Goal: Task Accomplishment & Management: Manage account settings

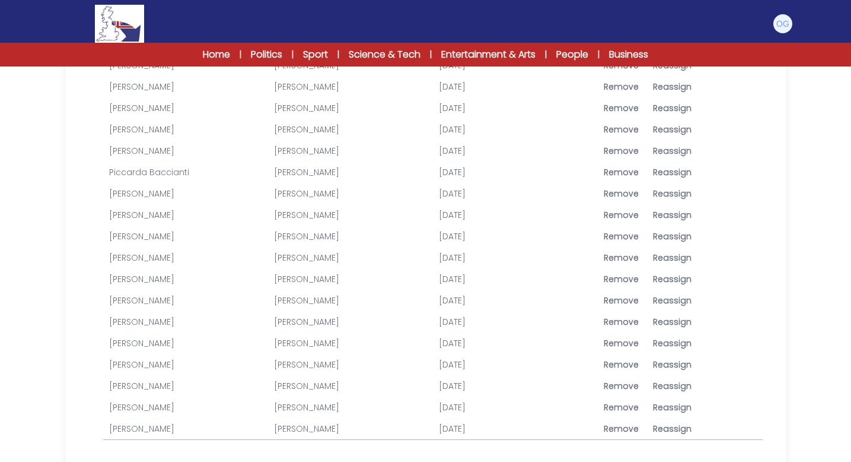
scroll to position [1526, 0]
click at [171, 281] on link "[PERSON_NAME]" at bounding box center [141, 280] width 65 height 12
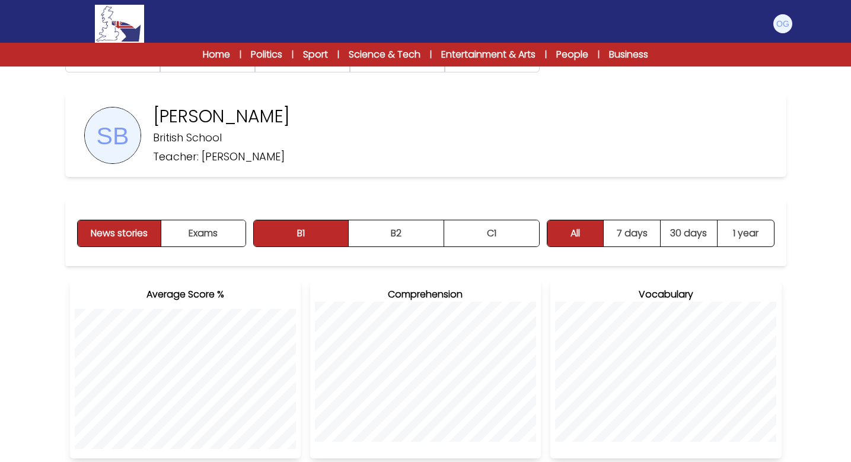
scroll to position [26, 0]
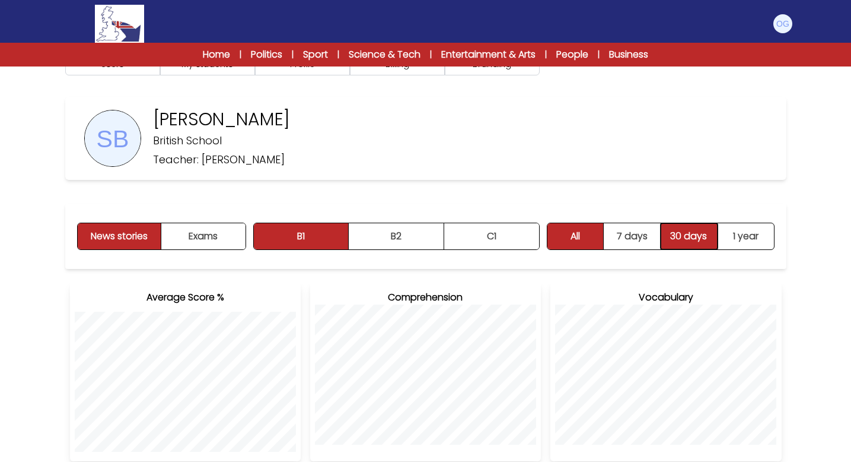
click at [688, 233] on button "30 days" at bounding box center [689, 236] width 57 height 26
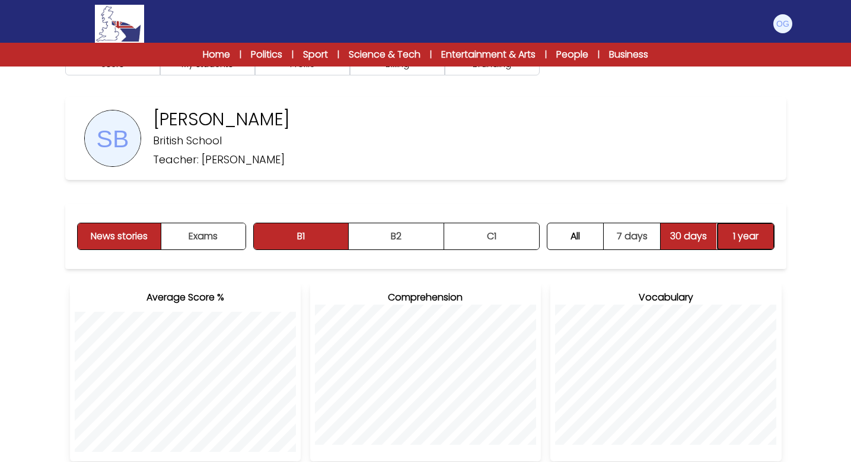
click at [755, 240] on button "1 year" at bounding box center [746, 236] width 56 height 26
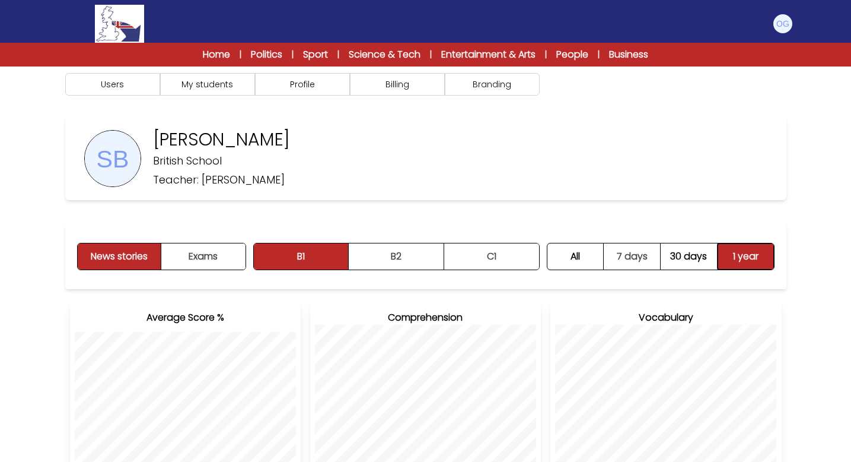
scroll to position [0, 0]
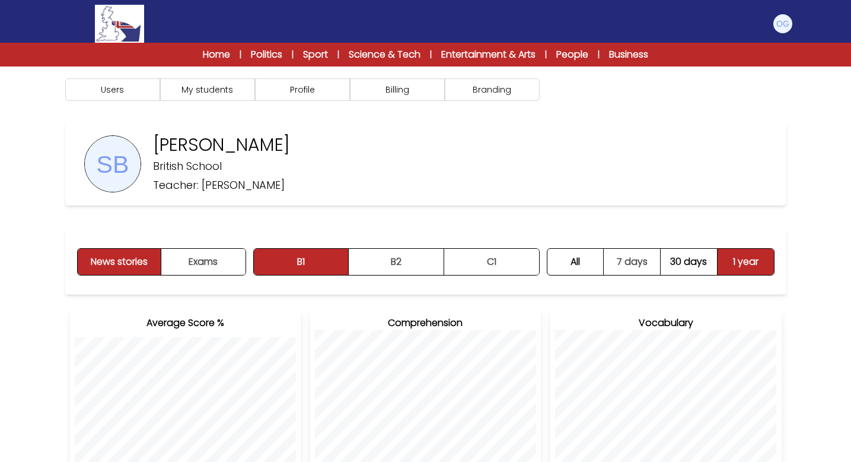
click at [112, 165] on img at bounding box center [113, 164] width 56 height 56
click at [128, 90] on button "Users" at bounding box center [112, 89] width 95 height 23
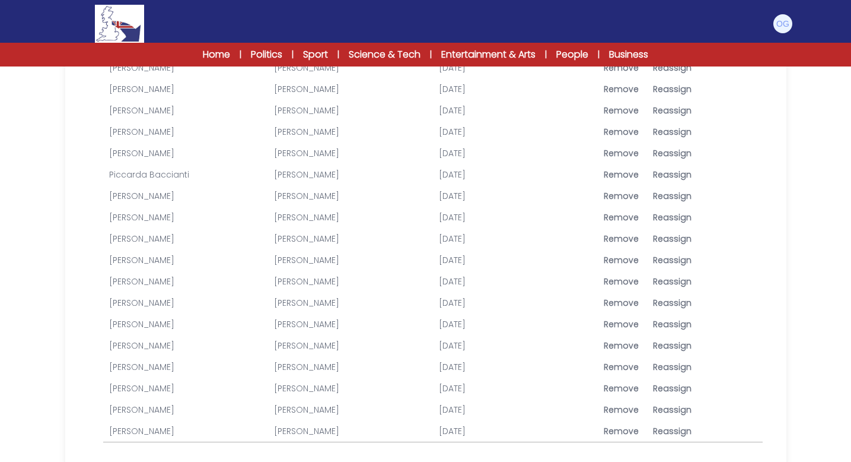
scroll to position [1526, 0]
click at [663, 280] on span "Reassign" at bounding box center [672, 280] width 39 height 12
type input "**********"
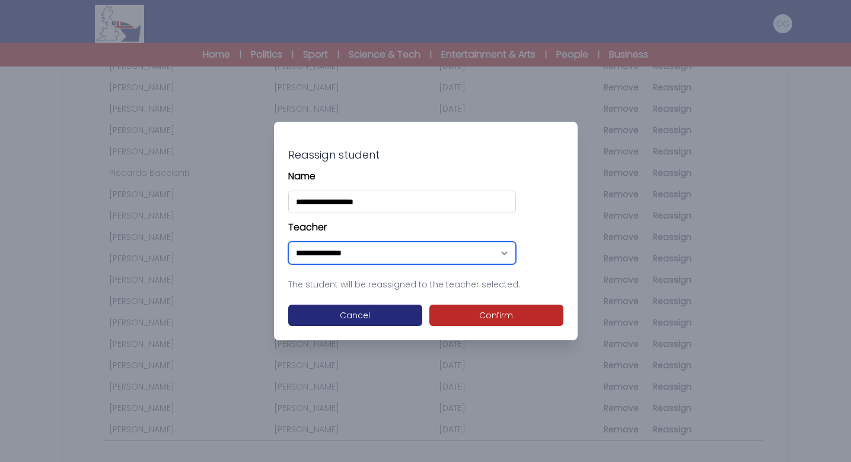
click at [398, 256] on select "**********" at bounding box center [402, 253] width 228 height 23
select select "****"
click at [288, 242] on select "**********" at bounding box center [402, 253] width 228 height 23
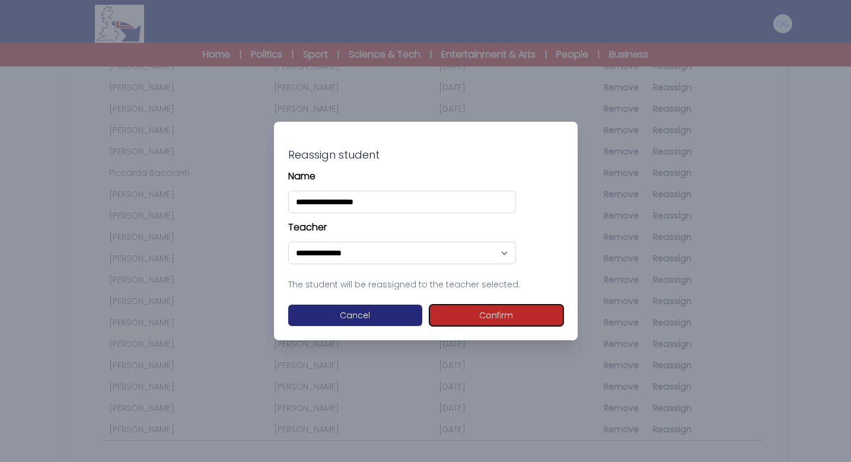
click at [485, 319] on button "Confirm" at bounding box center [497, 314] width 134 height 21
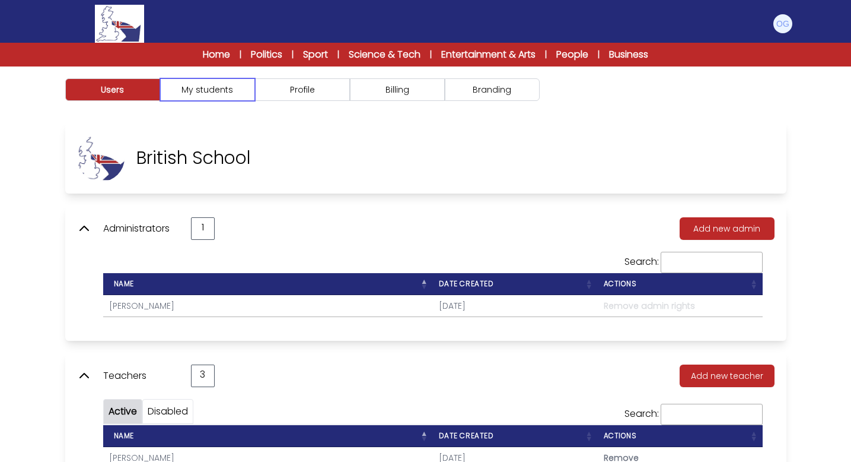
click at [219, 90] on button "My students" at bounding box center [207, 89] width 95 height 23
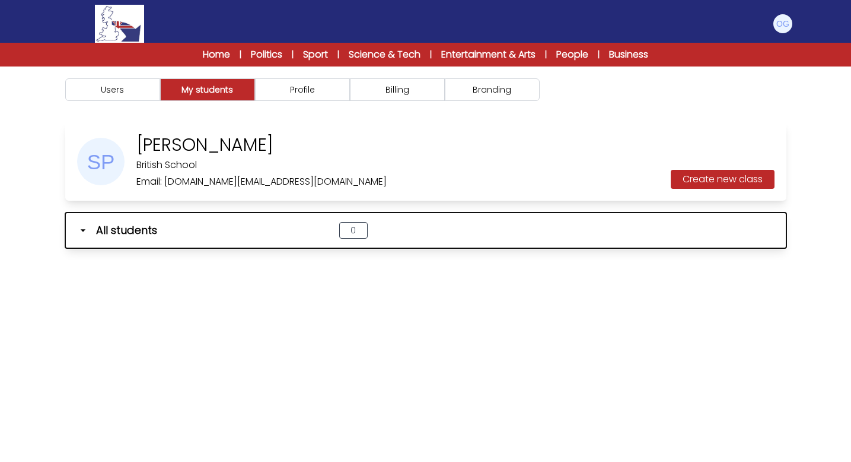
click at [82, 228] on icon "button" at bounding box center [83, 230] width 12 height 12
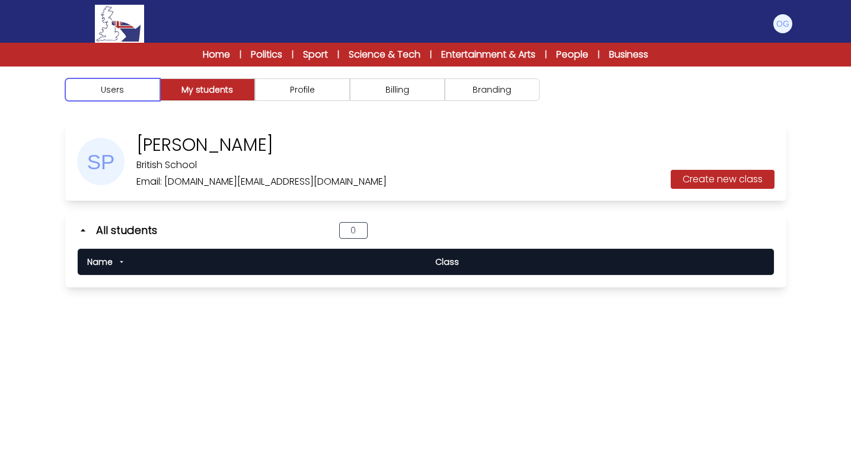
click at [123, 89] on button "Users" at bounding box center [112, 89] width 95 height 23
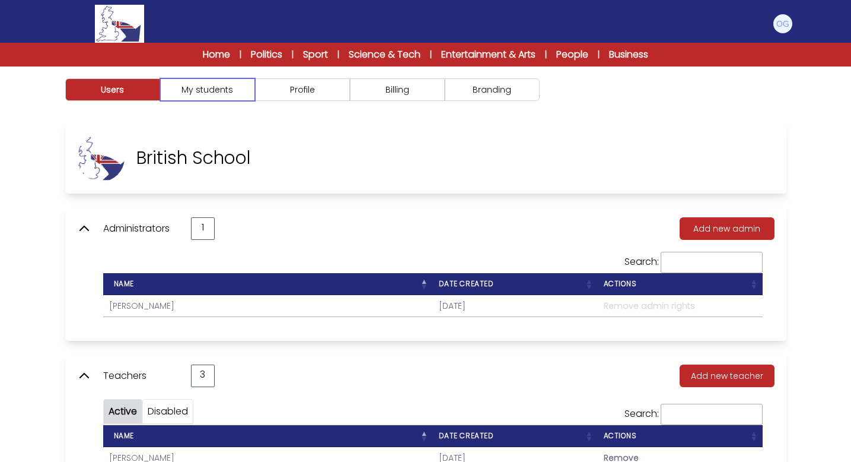
click at [217, 87] on button "My students" at bounding box center [207, 89] width 95 height 23
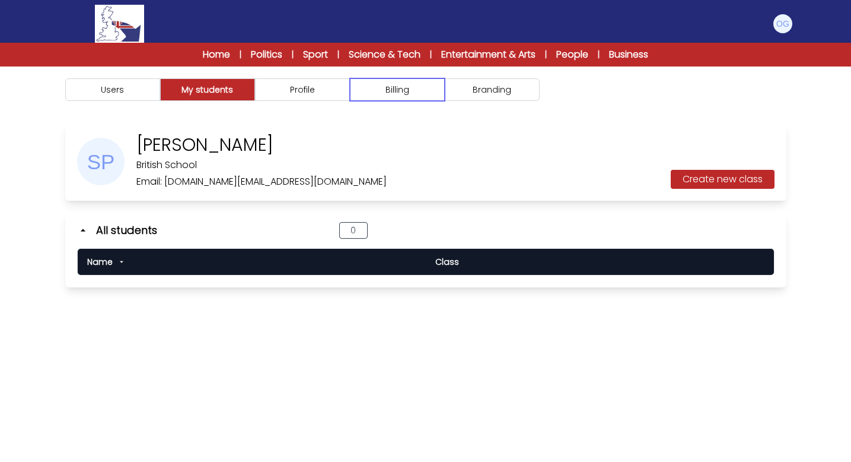
click at [405, 93] on button "Billing" at bounding box center [397, 89] width 95 height 23
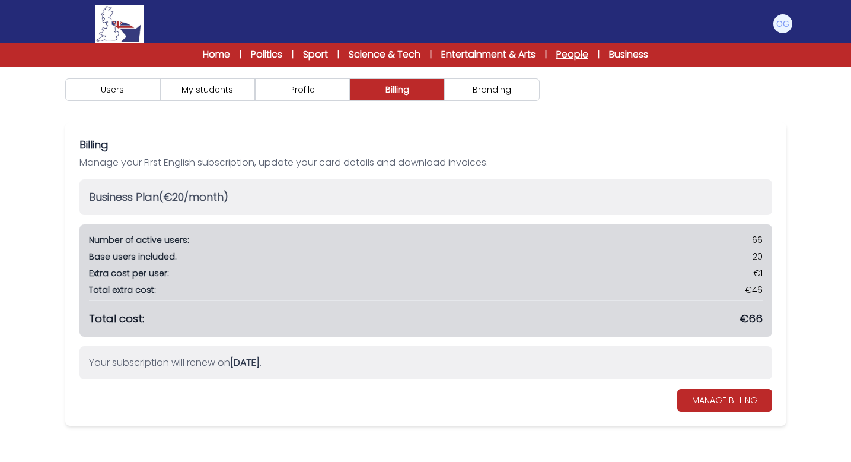
click at [577, 56] on link "People" at bounding box center [573, 54] width 32 height 14
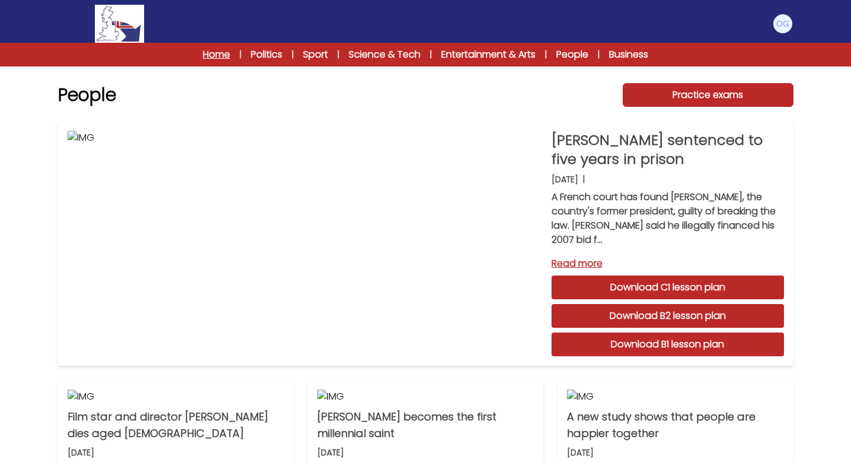
click at [210, 59] on link "Home" at bounding box center [216, 54] width 27 height 14
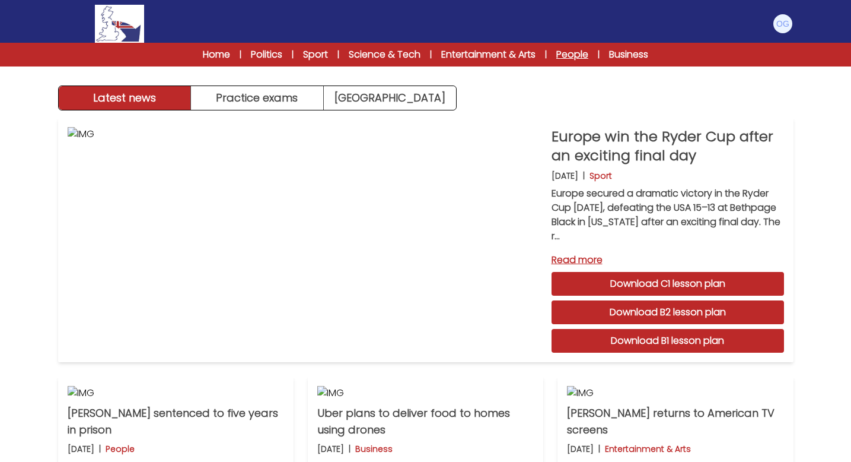
click at [574, 55] on link "People" at bounding box center [573, 54] width 32 height 14
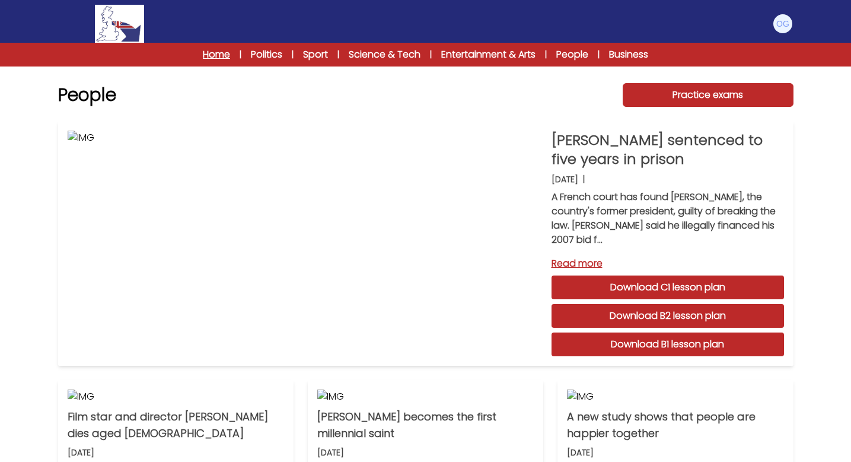
click at [221, 49] on link "Home" at bounding box center [216, 54] width 27 height 14
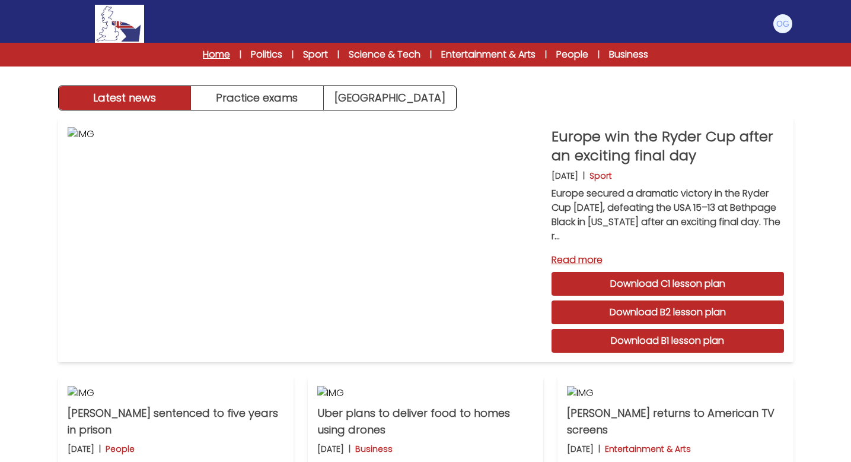
click at [214, 54] on link "Home" at bounding box center [216, 54] width 27 height 14
click at [785, 19] on img at bounding box center [783, 23] width 19 height 19
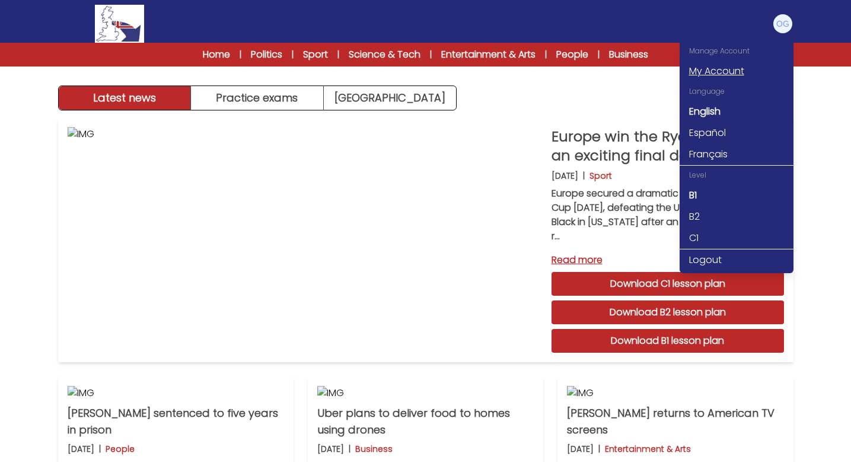
click at [744, 68] on link "My Account" at bounding box center [737, 71] width 114 height 21
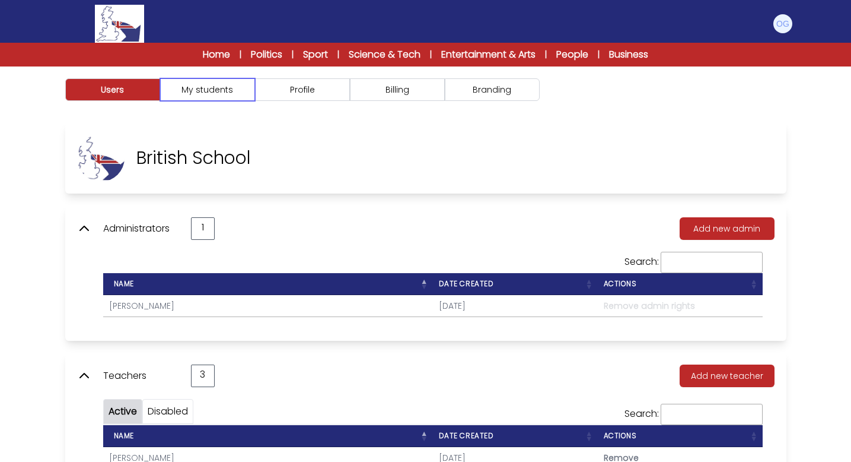
click at [226, 91] on button "My students" at bounding box center [207, 89] width 95 height 23
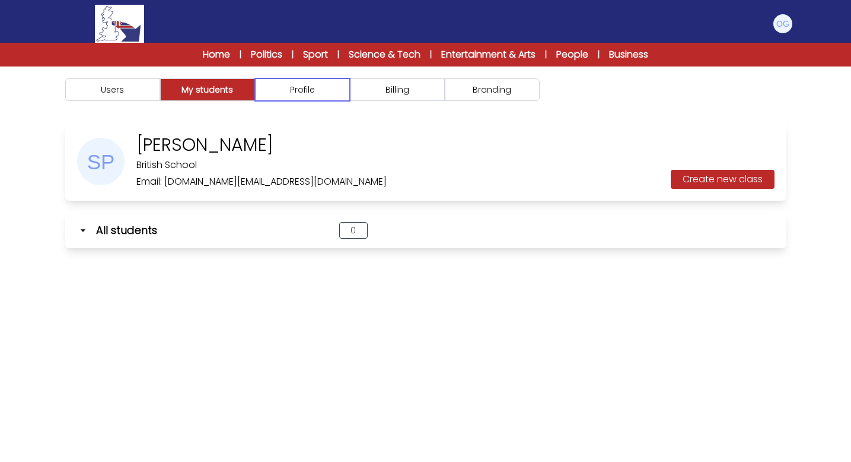
click at [293, 84] on button "Profile" at bounding box center [302, 89] width 95 height 23
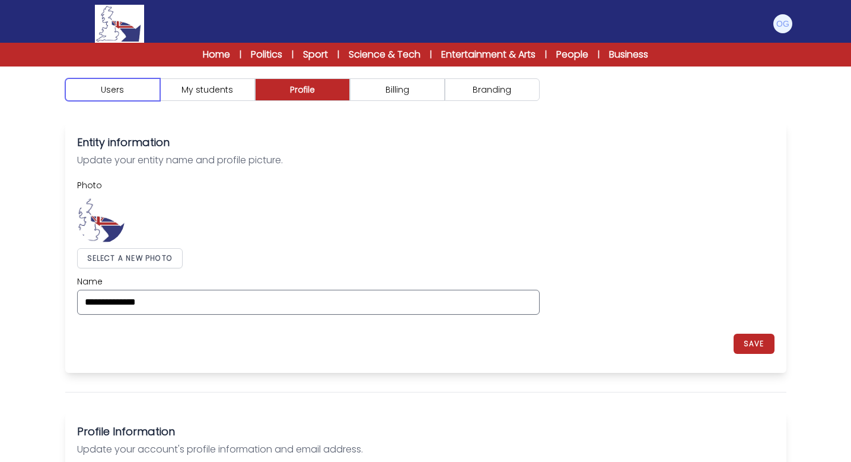
click at [113, 94] on button "Users" at bounding box center [112, 89] width 95 height 23
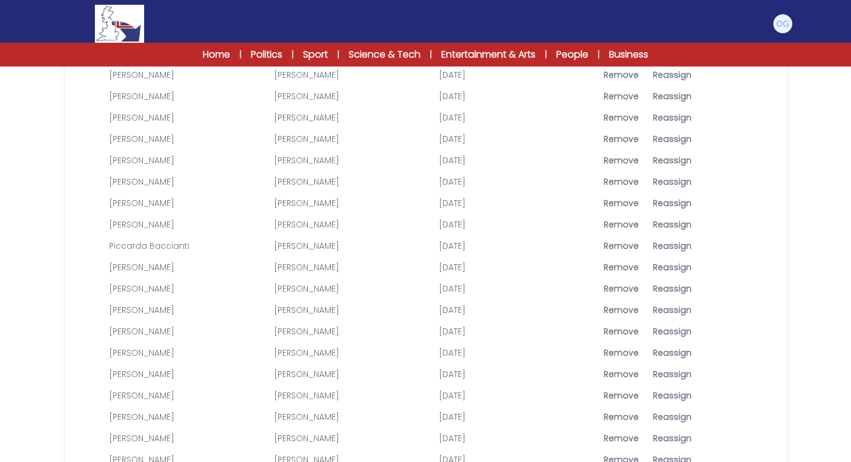
scroll to position [1545, 0]
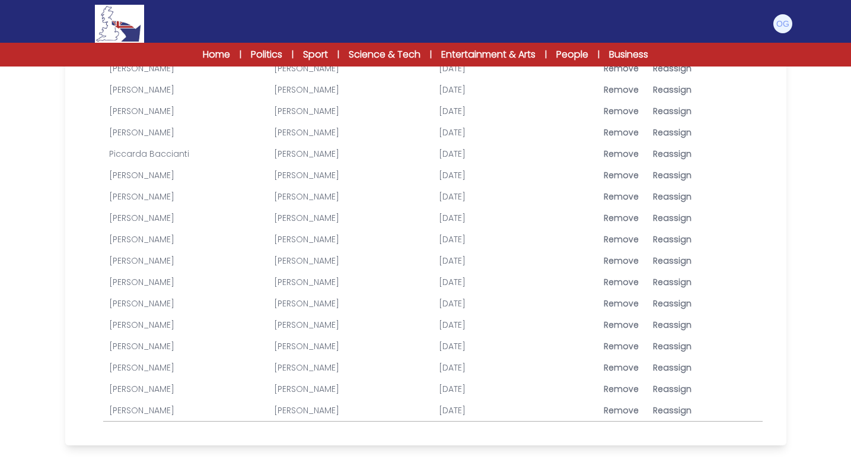
click at [138, 263] on link "[PERSON_NAME]" at bounding box center [141, 261] width 65 height 12
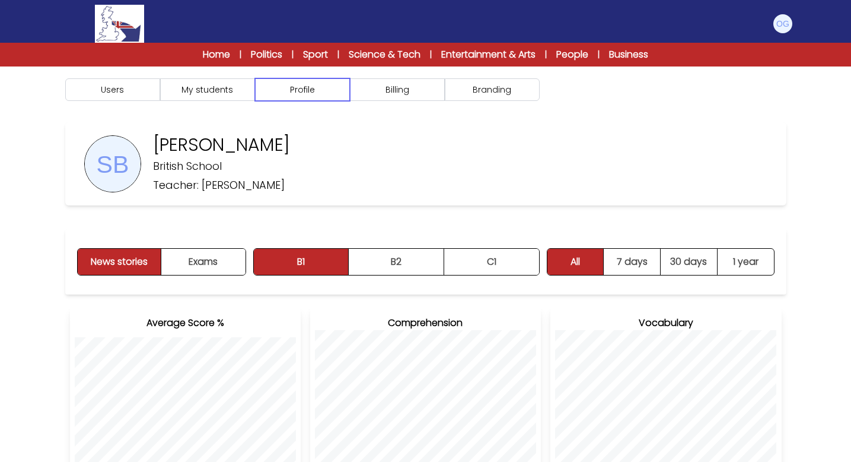
click at [306, 91] on button "Profile" at bounding box center [302, 89] width 95 height 23
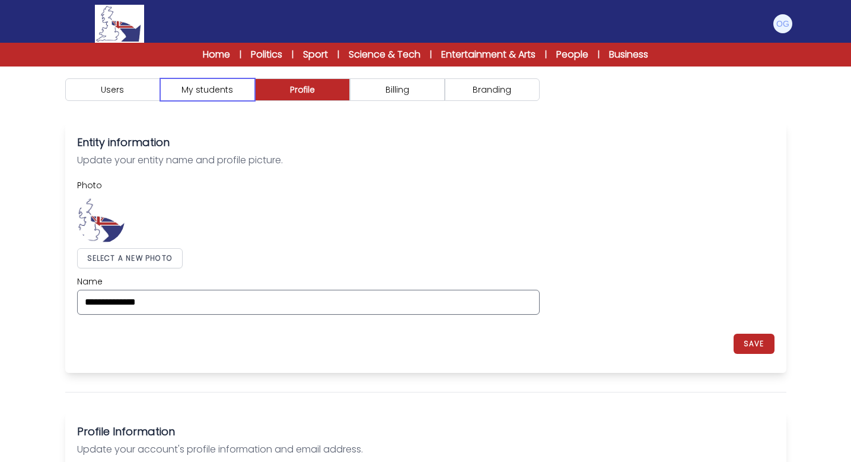
click at [209, 97] on button "My students" at bounding box center [207, 89] width 95 height 23
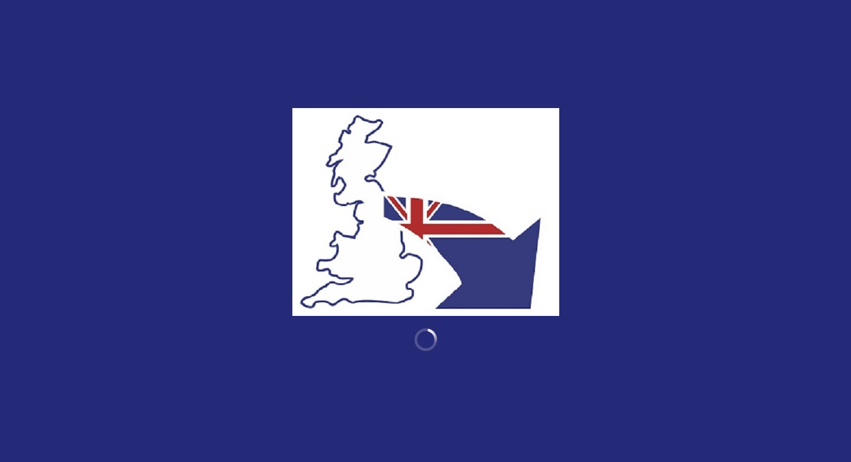
scroll to position [1545, 0]
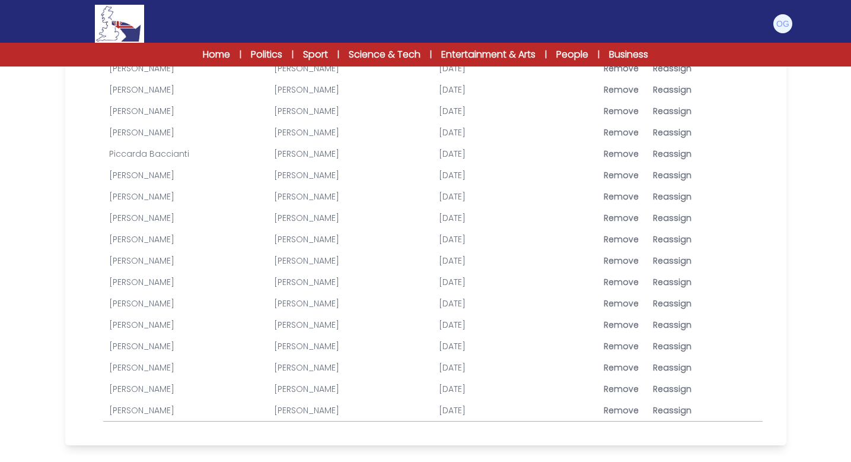
click at [161, 259] on link "Sofia Maria Boreale" at bounding box center [141, 261] width 65 height 12
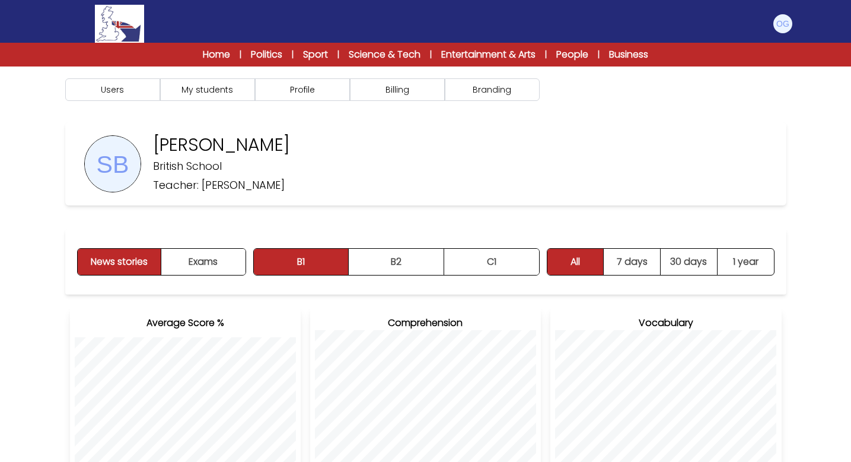
click at [189, 144] on p "[PERSON_NAME]" at bounding box center [221, 144] width 137 height 21
click at [199, 257] on button "Exams" at bounding box center [203, 262] width 84 height 26
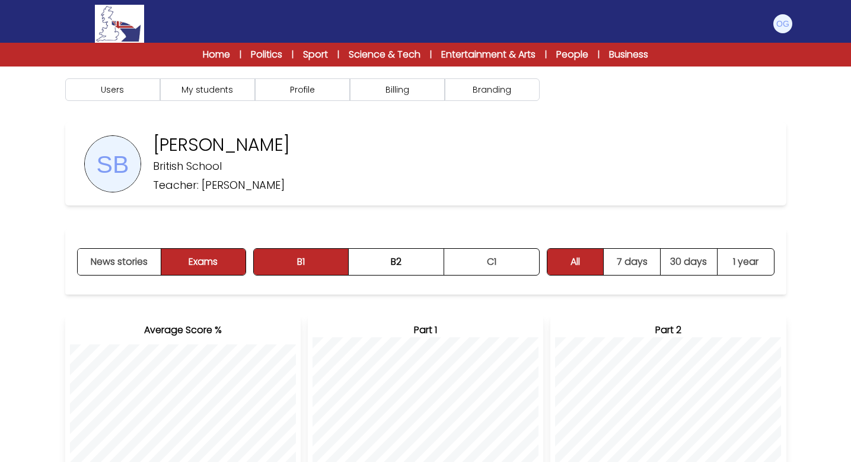
click at [106, 246] on div "News stories Exams B1 B2 C1 B1 B2 C1" at bounding box center [426, 261] width 722 height 65
click at [106, 257] on button "News stories" at bounding box center [120, 262] width 84 height 26
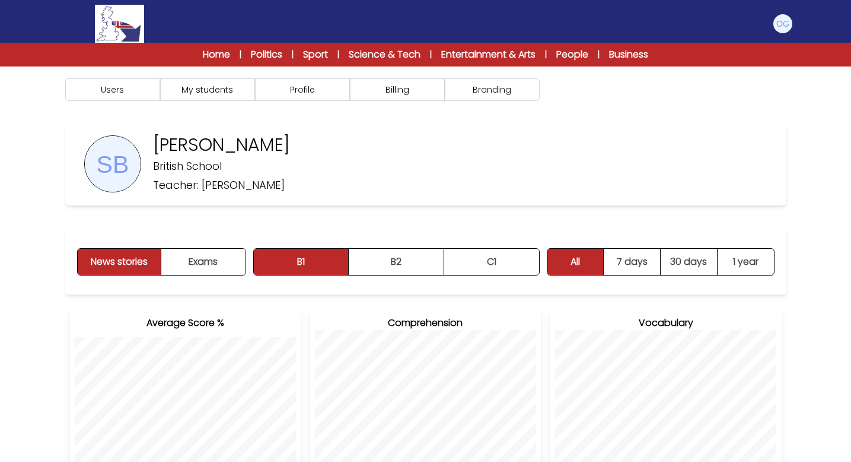
click at [120, 160] on img at bounding box center [113, 164] width 56 height 56
click at [113, 163] on img at bounding box center [113, 164] width 56 height 56
click at [285, 90] on button "Profile" at bounding box center [302, 89] width 95 height 23
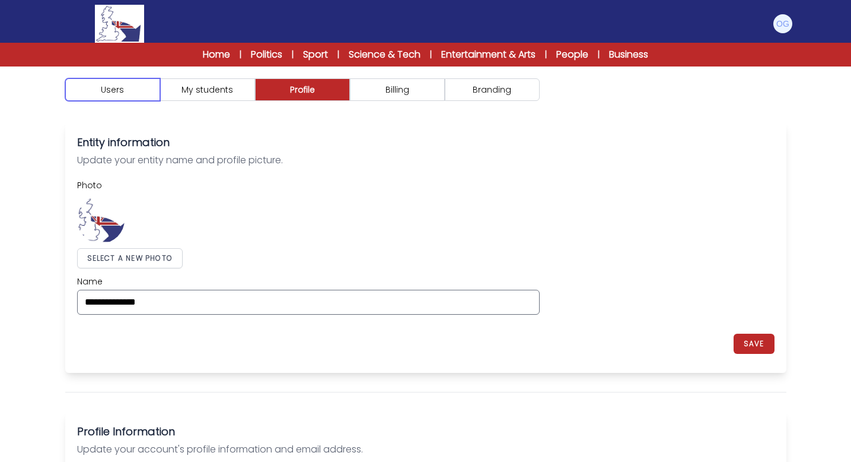
click at [107, 96] on button "Users" at bounding box center [112, 89] width 95 height 23
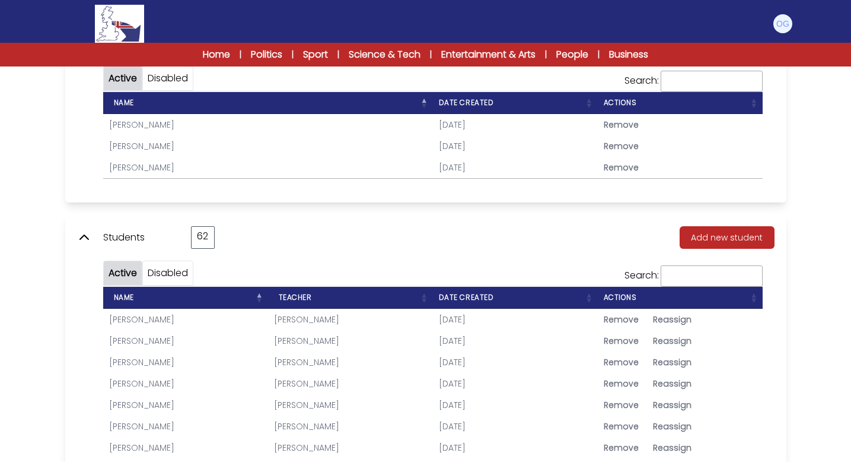
scroll to position [320, 0]
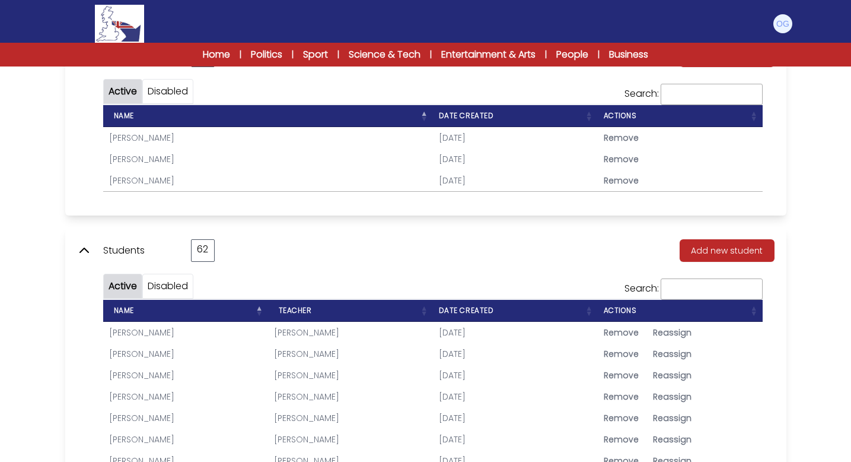
click at [84, 249] on icon at bounding box center [84, 250] width 8 height 4
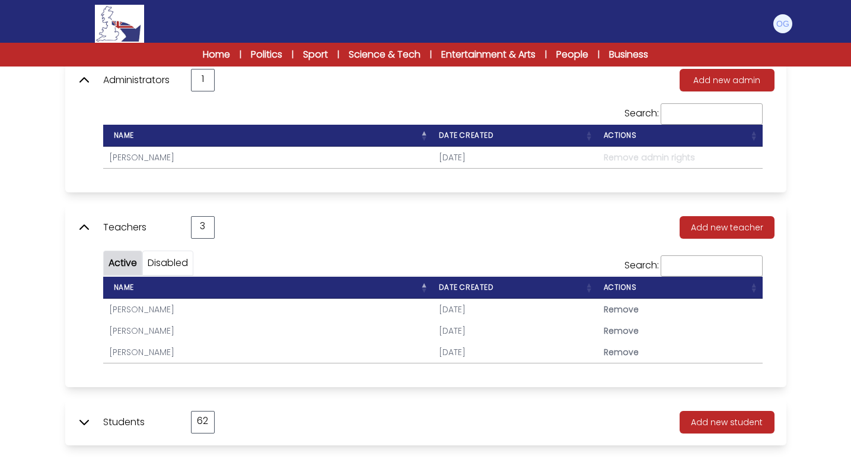
click at [80, 417] on icon at bounding box center [84, 422] width 14 height 14
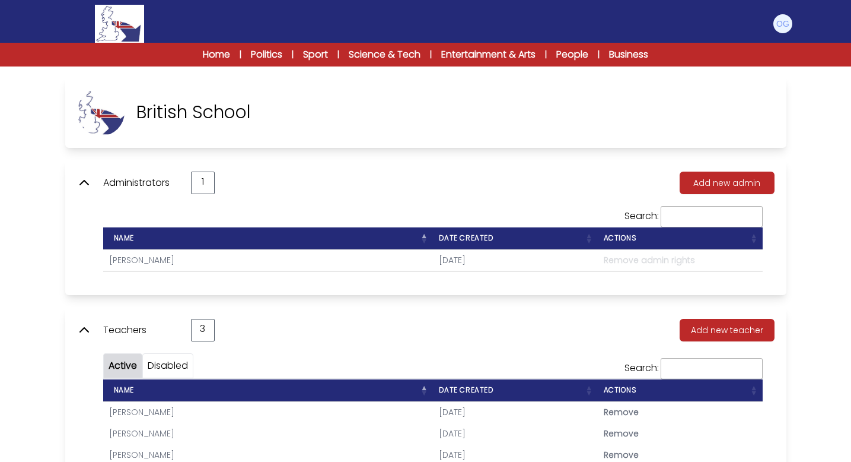
scroll to position [0, 0]
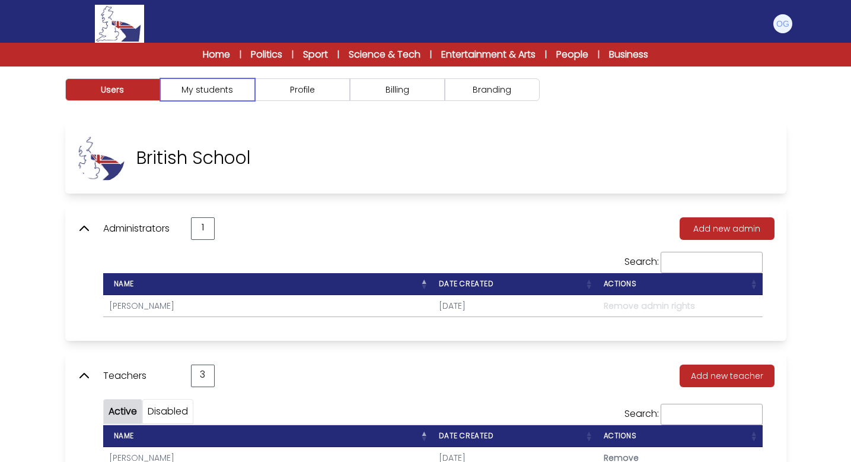
click at [220, 95] on button "My students" at bounding box center [207, 89] width 95 height 23
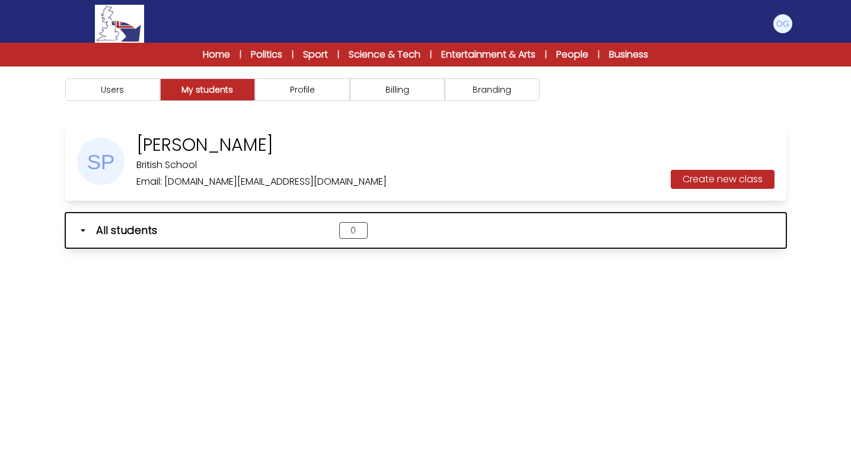
click at [80, 228] on icon "button" at bounding box center [83, 230] width 12 height 12
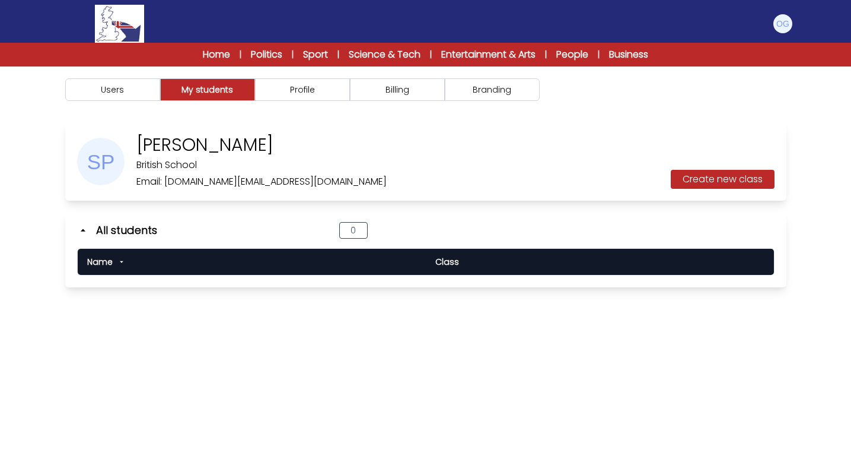
click at [339, 262] on div "Name" at bounding box center [251, 262] width 329 height 12
click at [285, 93] on button "Profile" at bounding box center [302, 89] width 95 height 23
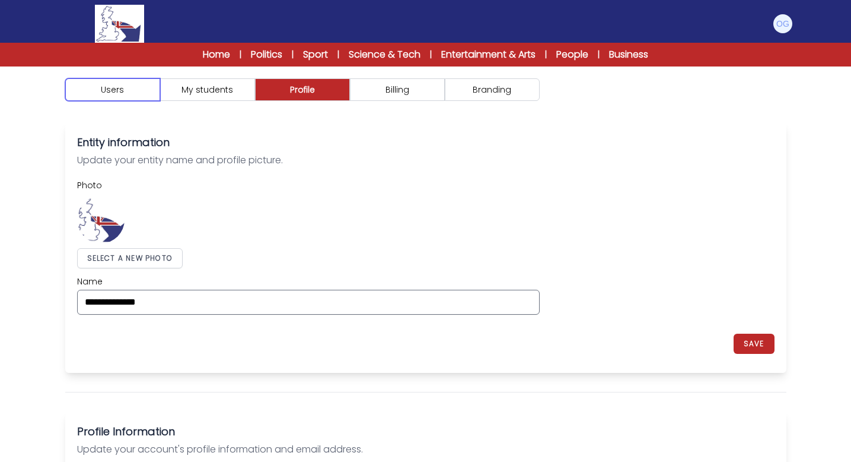
click at [125, 82] on button "Users" at bounding box center [112, 89] width 95 height 23
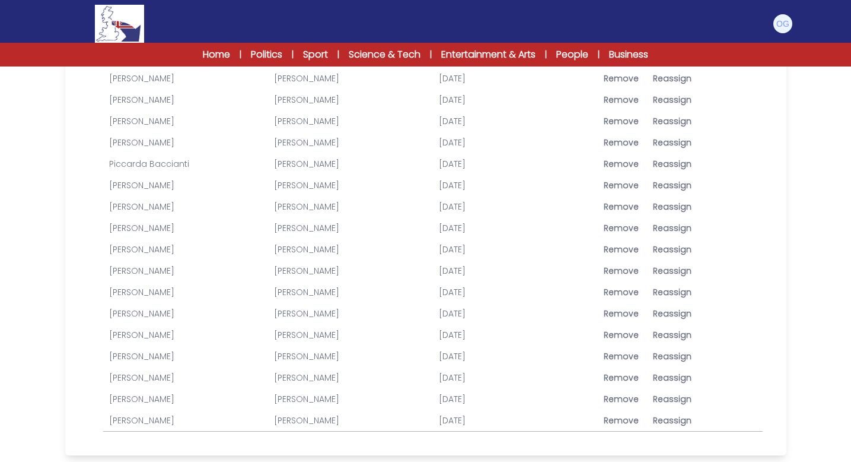
scroll to position [1545, 0]
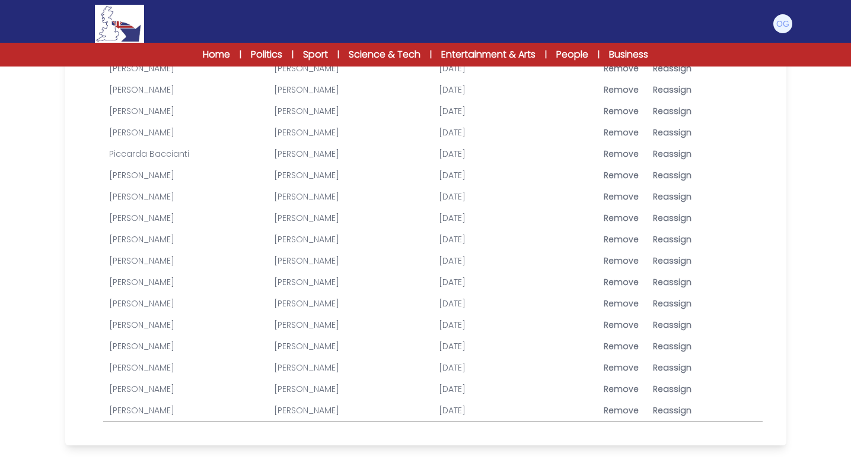
click at [137, 263] on link "[PERSON_NAME]" at bounding box center [141, 261] width 65 height 12
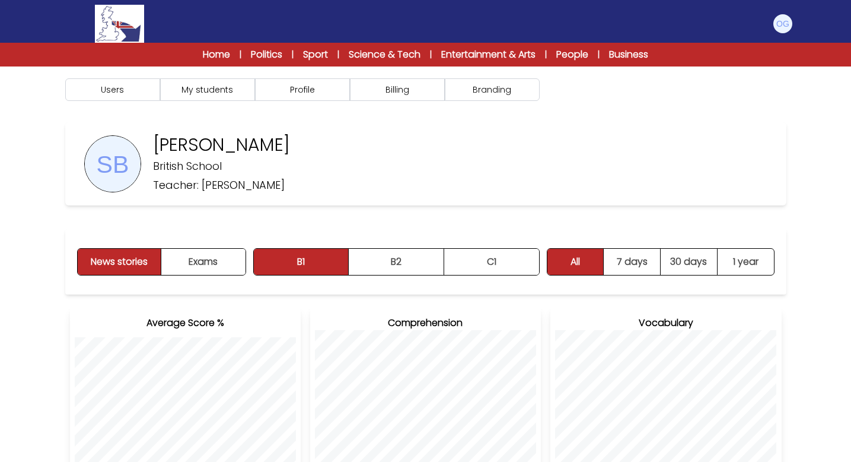
click at [106, 161] on img at bounding box center [113, 164] width 56 height 56
click at [198, 150] on p "[PERSON_NAME]" at bounding box center [221, 144] width 137 height 21
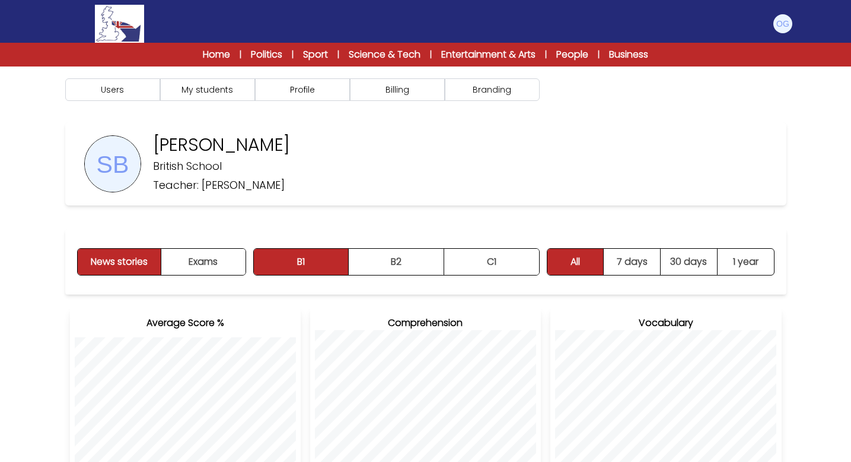
click at [198, 150] on p "[PERSON_NAME]" at bounding box center [221, 144] width 137 height 21
click at [290, 173] on div "[PERSON_NAME] British School Teacher: [PERSON_NAME]" at bounding box center [215, 163] width 149 height 59
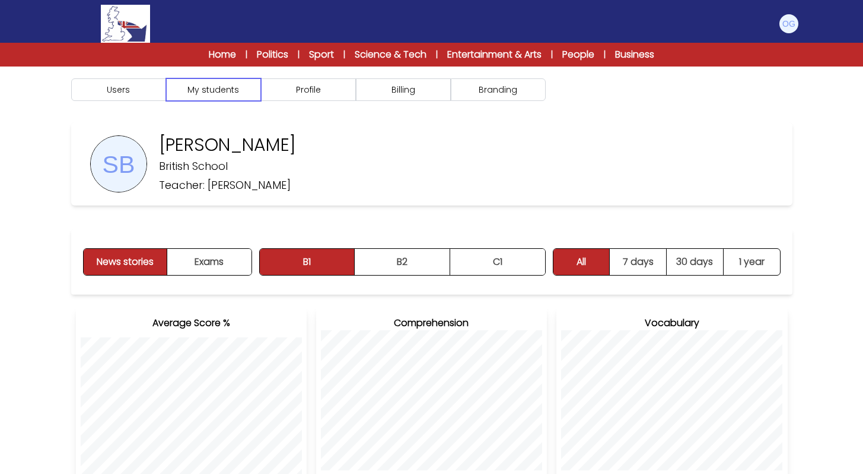
click at [213, 96] on button "My students" at bounding box center [213, 89] width 95 height 23
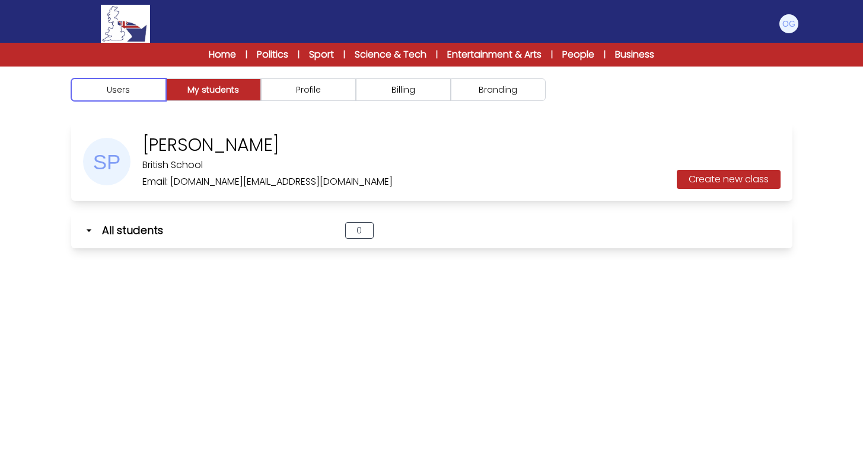
click at [108, 85] on button "Users" at bounding box center [118, 89] width 95 height 23
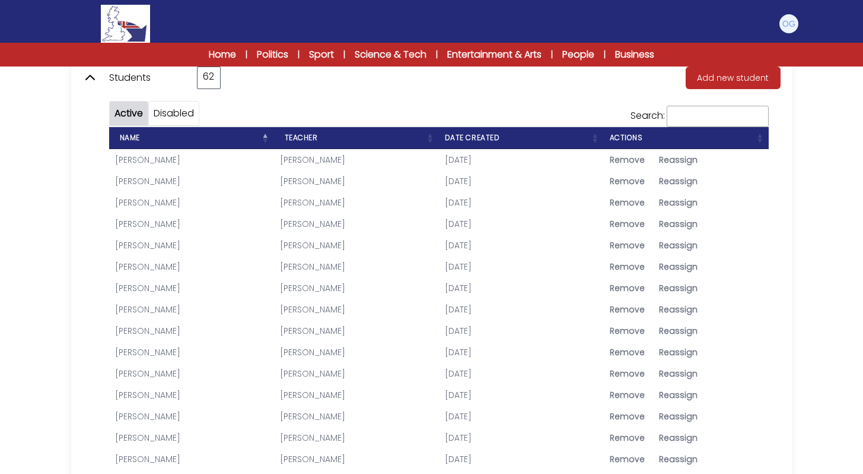
scroll to position [491, 0]
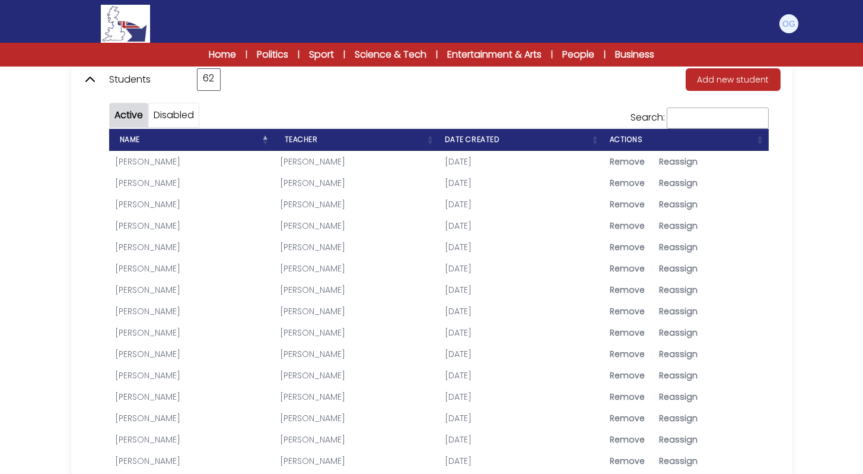
click at [179, 111] on link "Disabled" at bounding box center [174, 115] width 40 height 14
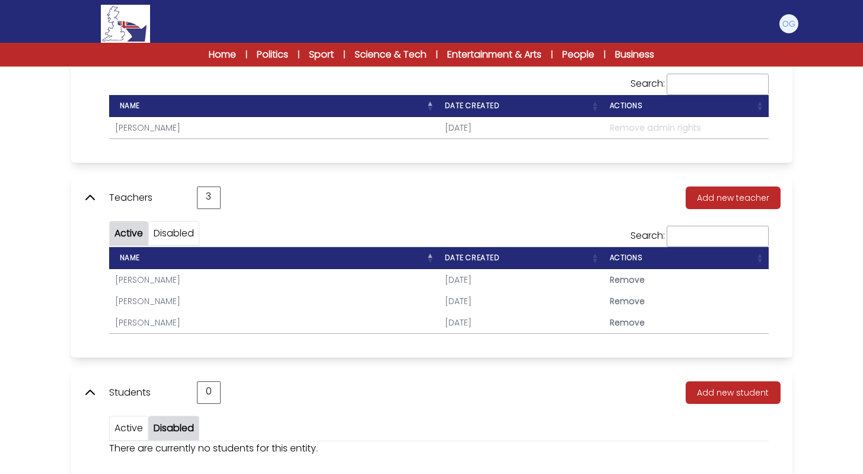
scroll to position [200, 0]
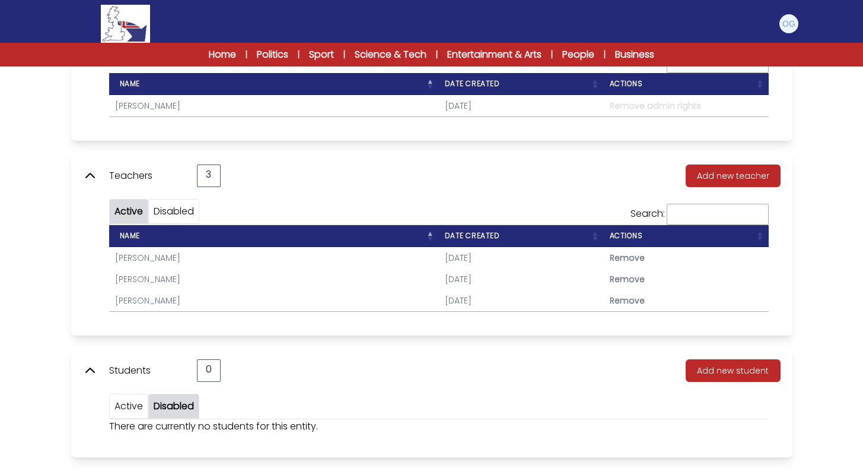
click at [122, 414] on div "Active" at bounding box center [128, 405] width 39 height 25
click at [120, 403] on link "Active" at bounding box center [129, 406] width 28 height 14
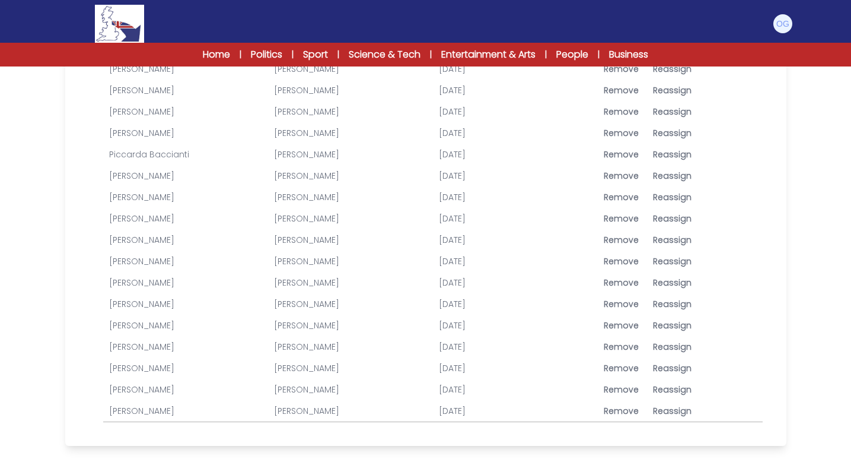
scroll to position [1545, 0]
